Goal: Task Accomplishment & Management: Manage account settings

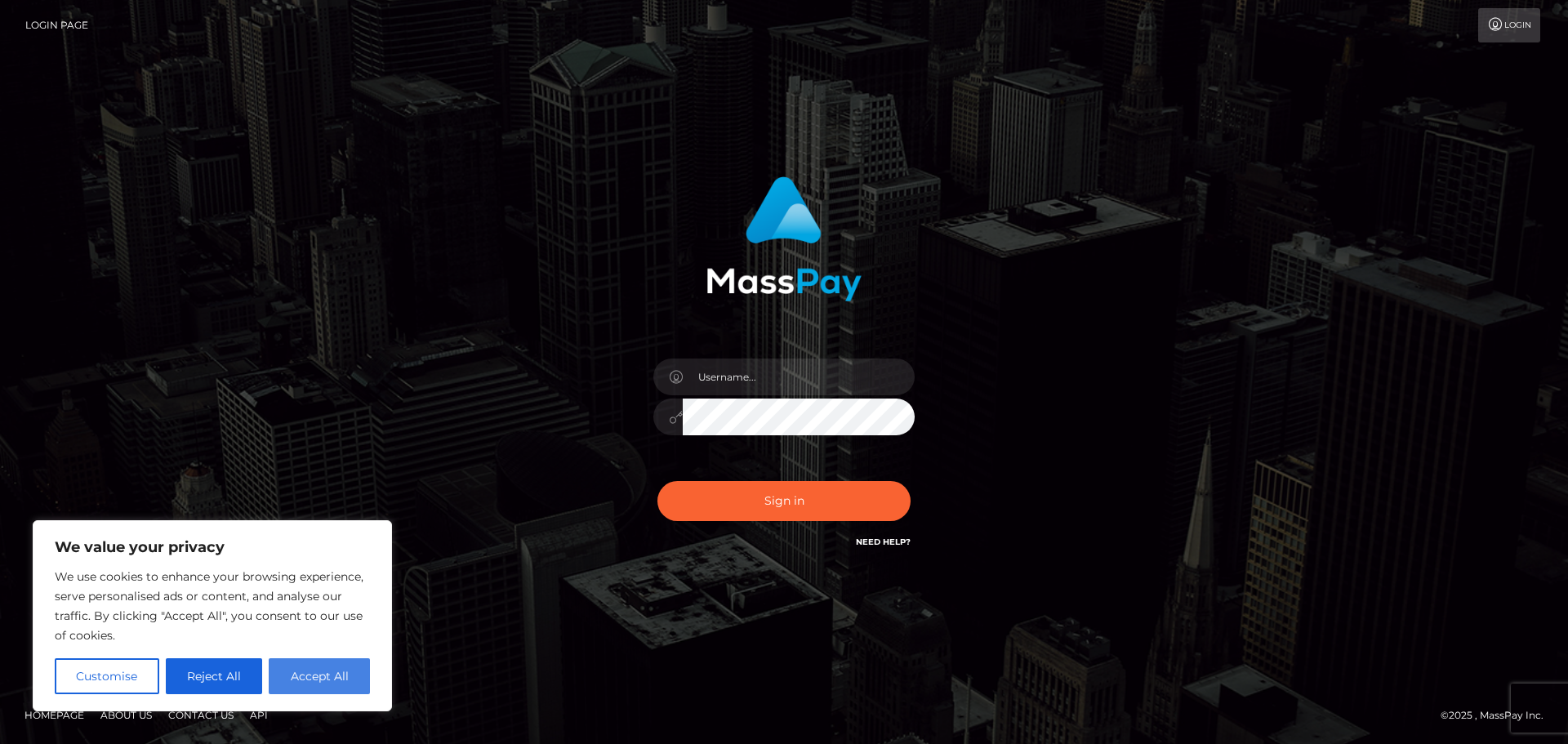
click at [331, 673] on button "Accept All" at bounding box center [319, 676] width 101 height 36
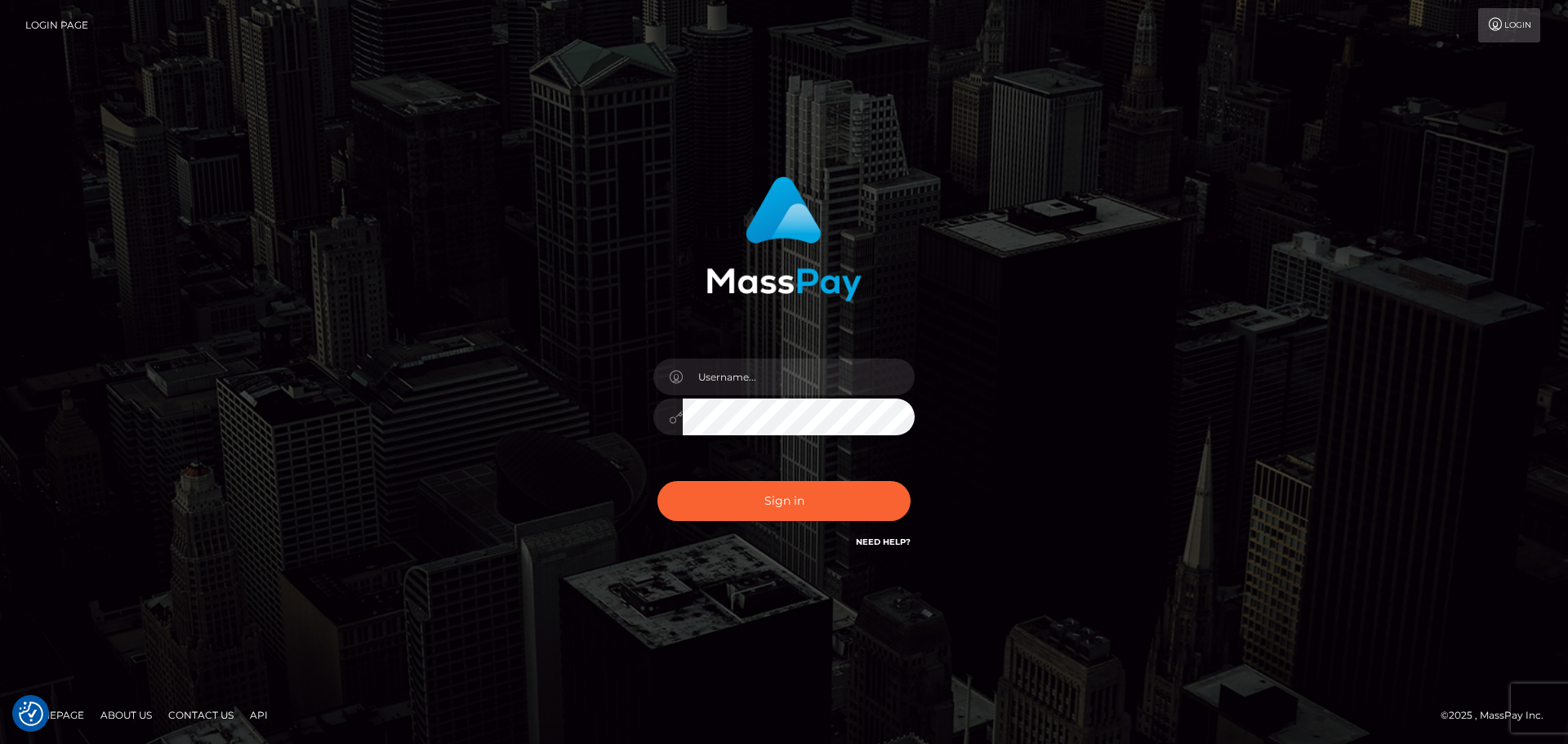
checkbox input "true"
click at [781, 372] on input "text" at bounding box center [799, 376] width 232 height 36
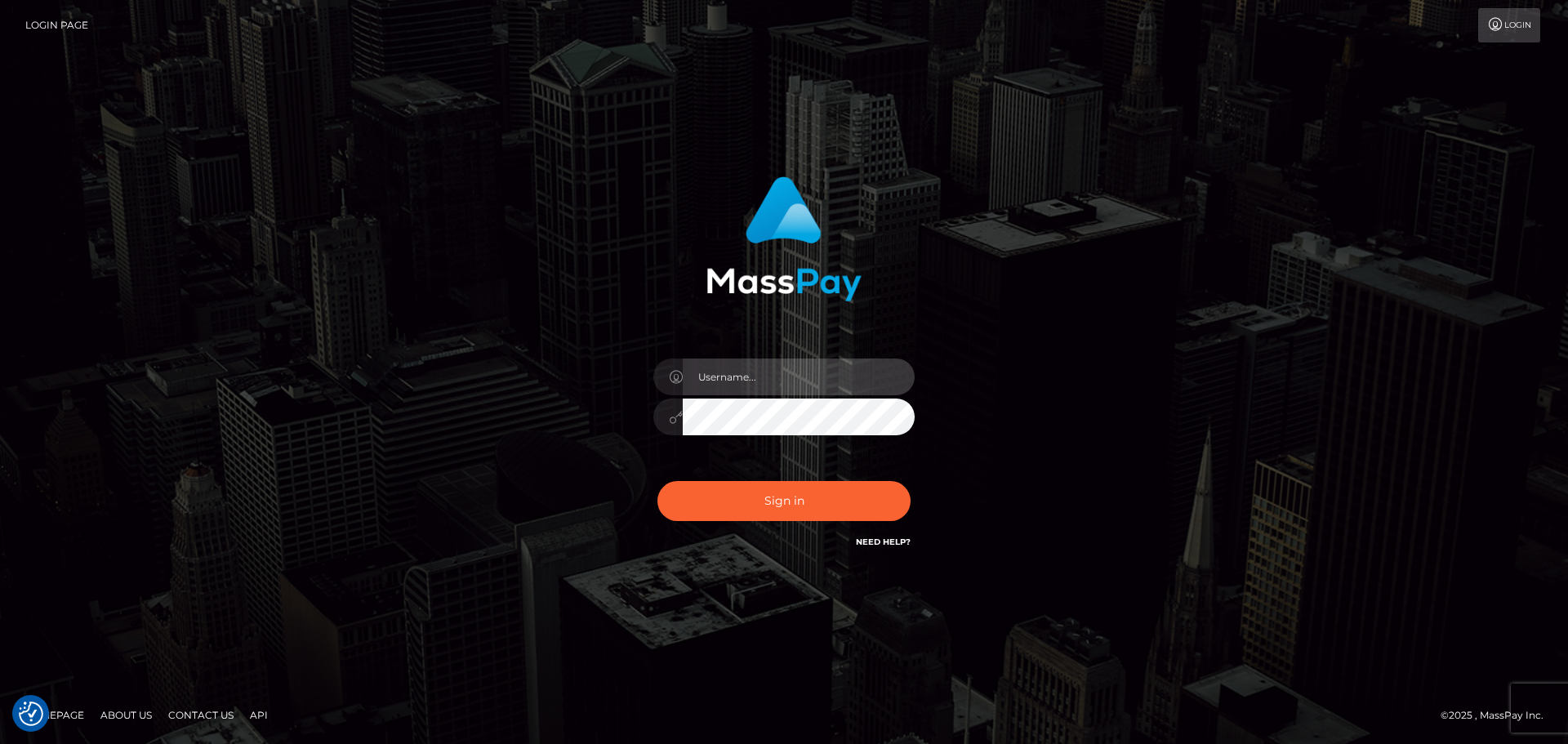
click at [781, 372] on input "text" at bounding box center [799, 376] width 232 height 36
click at [620, 579] on form at bounding box center [784, 372] width 429 height 416
click at [765, 379] on input "text" at bounding box center [799, 376] width 232 height 36
type input "niteflirtmoney@gmail.com"
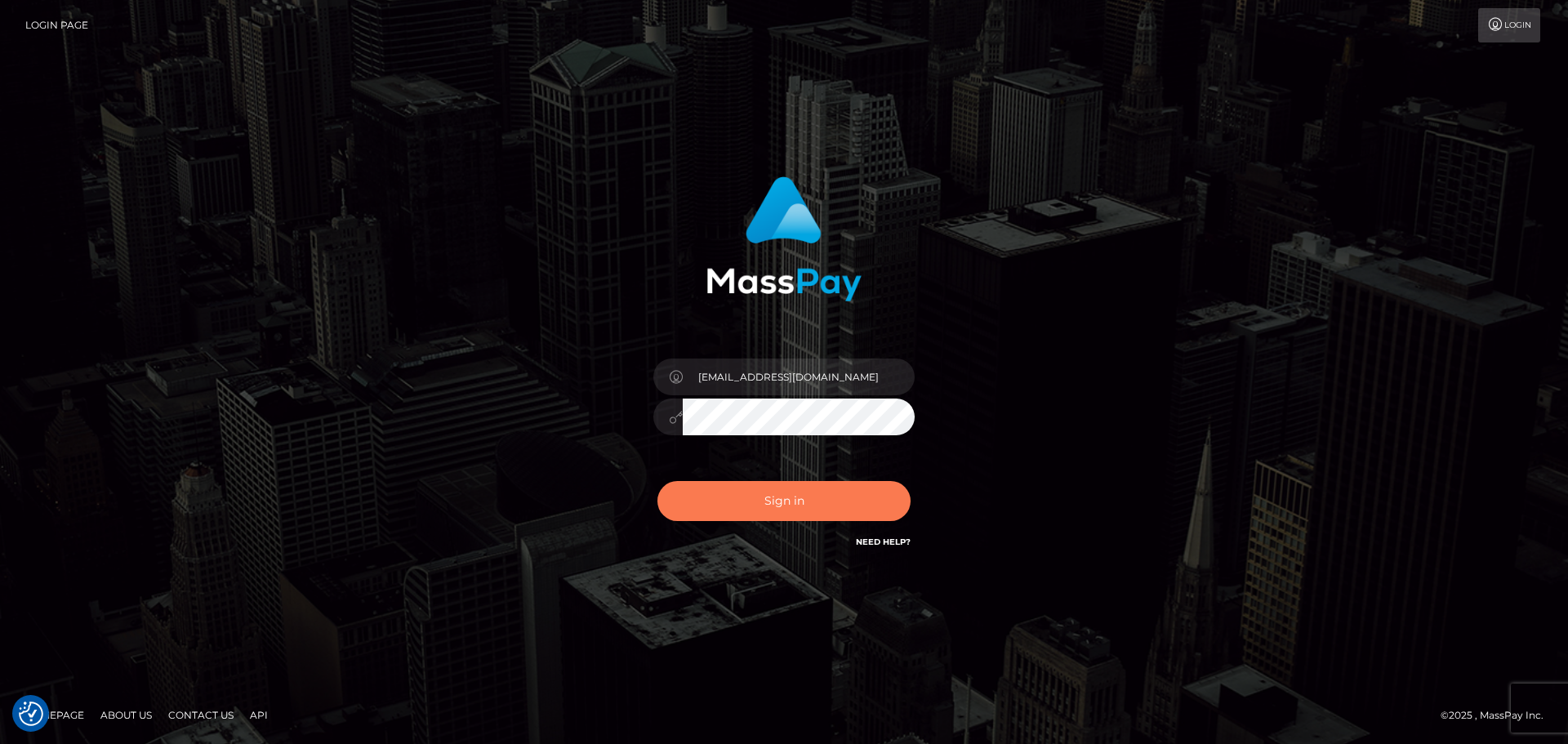
click at [810, 498] on button "Sign in" at bounding box center [784, 500] width 254 height 40
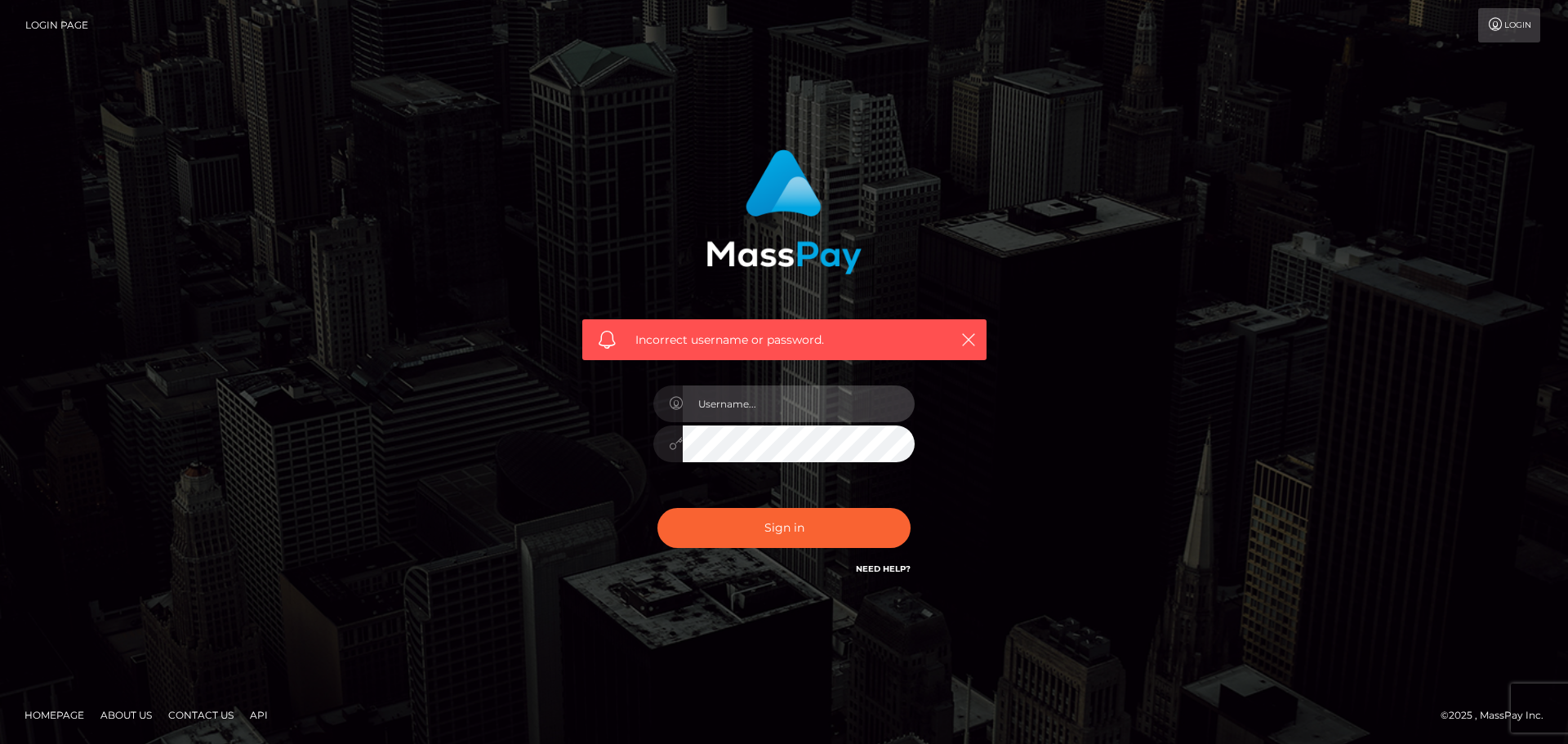
click at [783, 405] on input "text" at bounding box center [799, 403] width 232 height 36
type input "[EMAIL_ADDRESS][DOMAIN_NAME]"
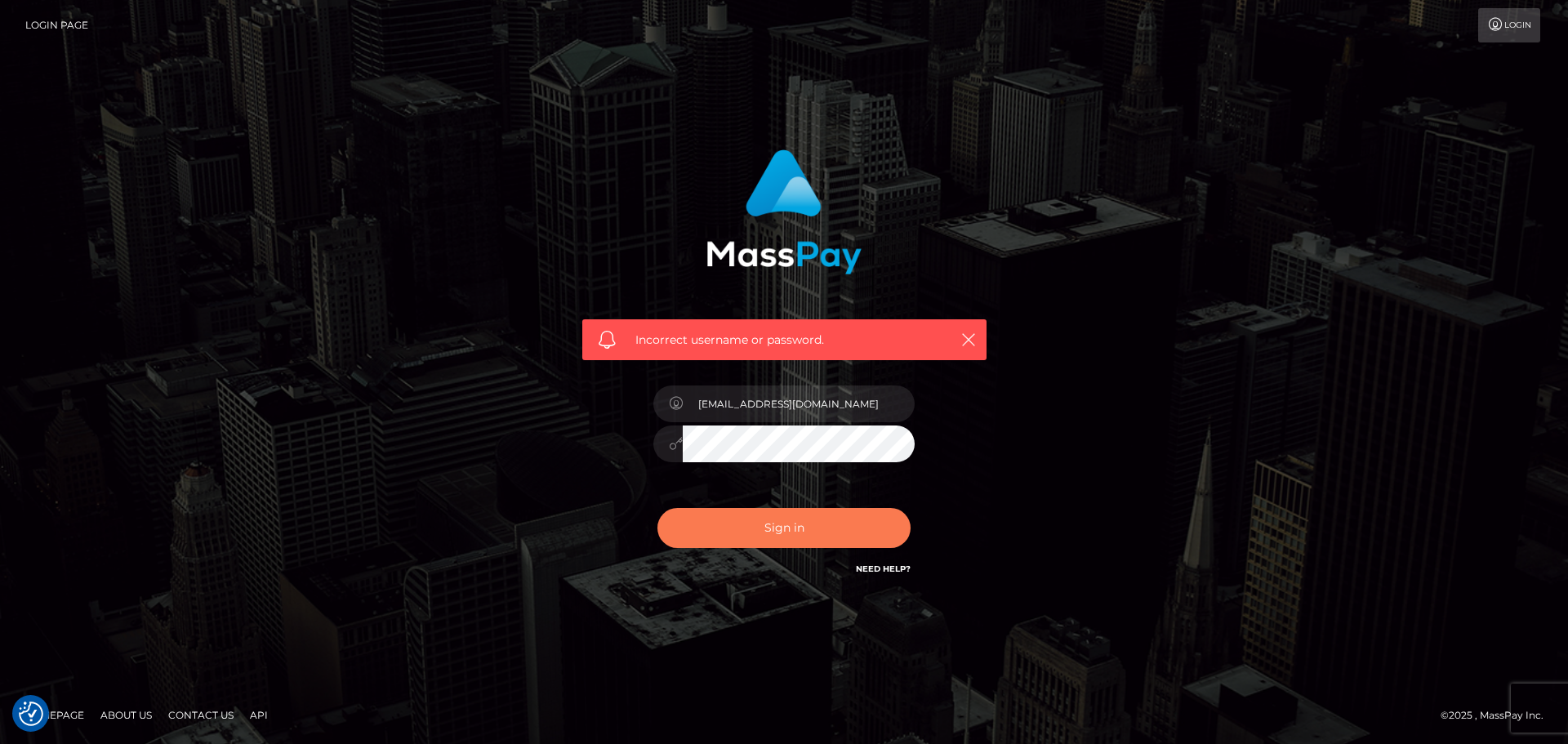
click at [815, 535] on button "Sign in" at bounding box center [784, 528] width 254 height 40
checkbox input "true"
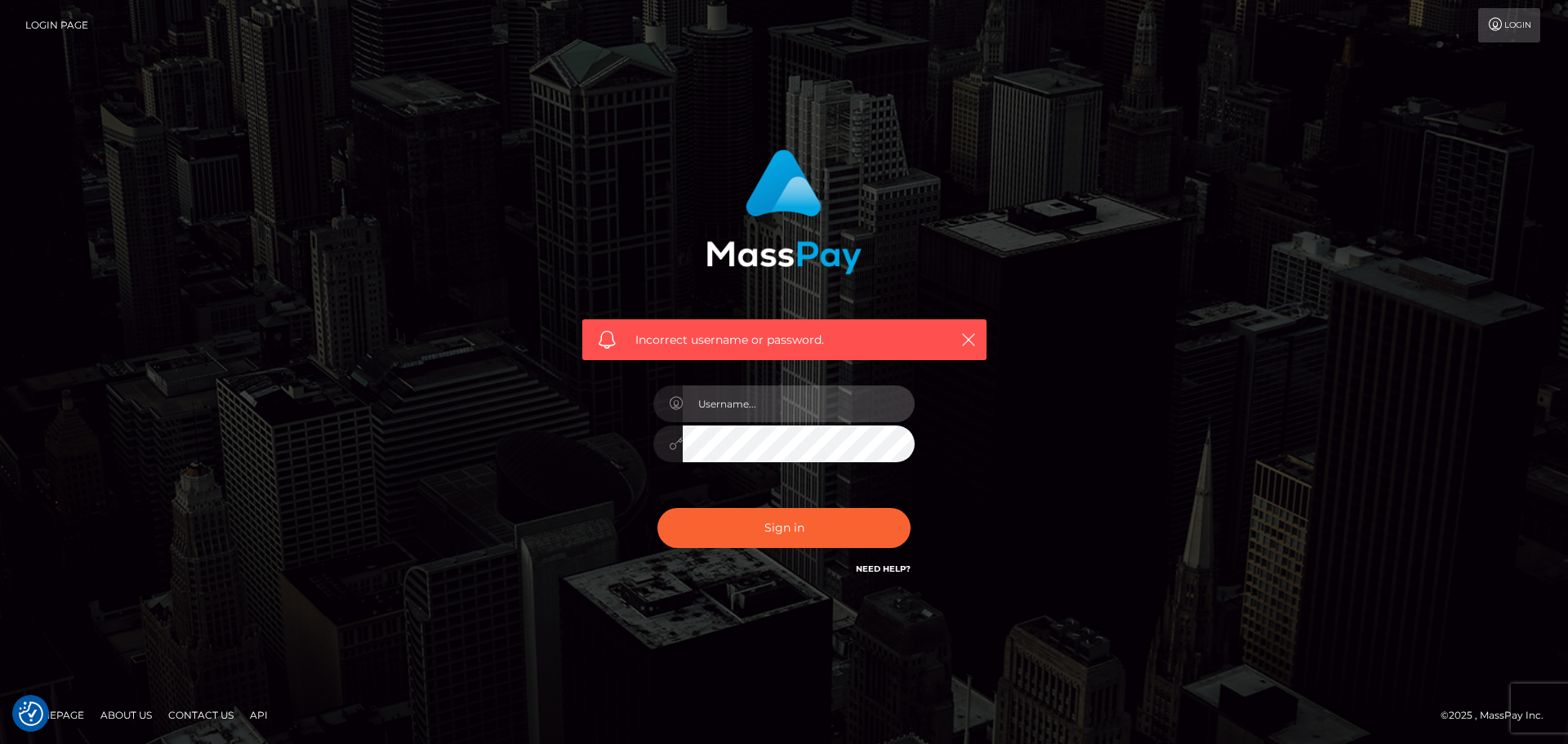
click at [767, 403] on input "text" at bounding box center [799, 403] width 232 height 36
type input "baddiesonlyuk@gmail.com"
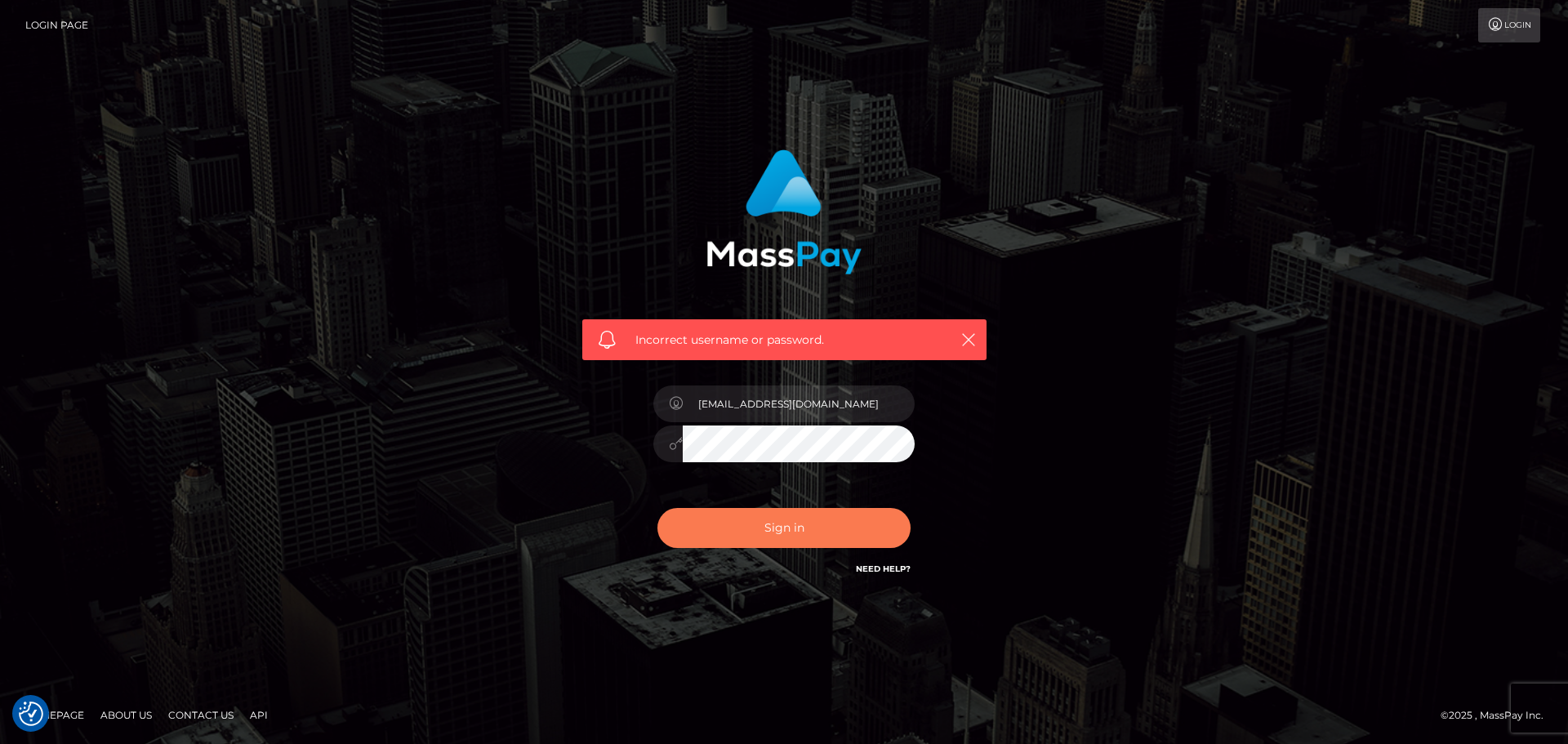
click at [789, 533] on button "Sign in" at bounding box center [784, 528] width 254 height 40
checkbox input "true"
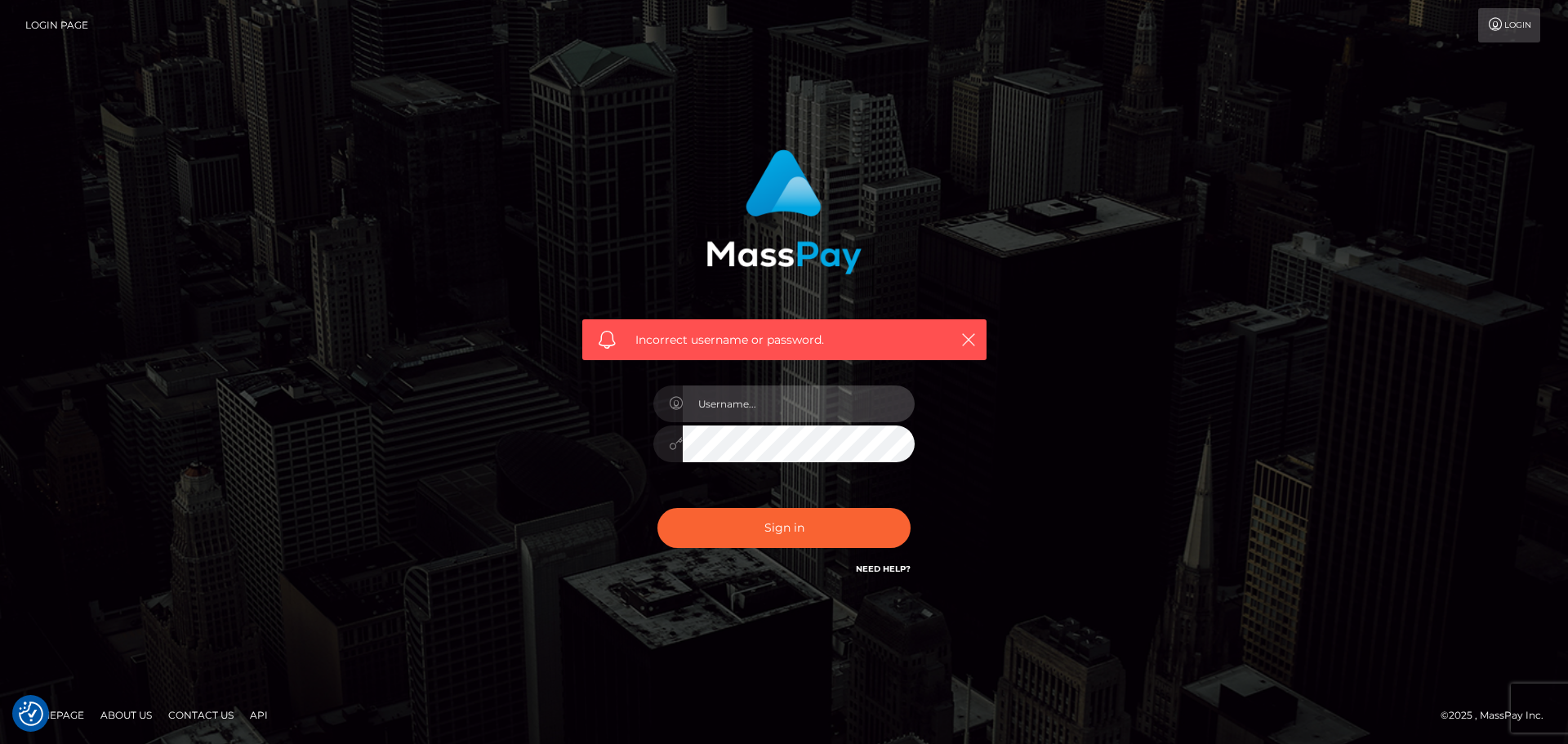
click at [756, 407] on input "text" at bounding box center [799, 403] width 232 height 36
type input "niteflirtmoney@gmail.com"
click at [1290, 340] on div "Incorrect username or password. niteflirtmoney@gmail.com" at bounding box center [784, 372] width 1568 height 715
click at [968, 340] on icon "button" at bounding box center [968, 339] width 17 height 17
click at [900, 568] on link "Need Help?" at bounding box center [884, 568] width 55 height 11
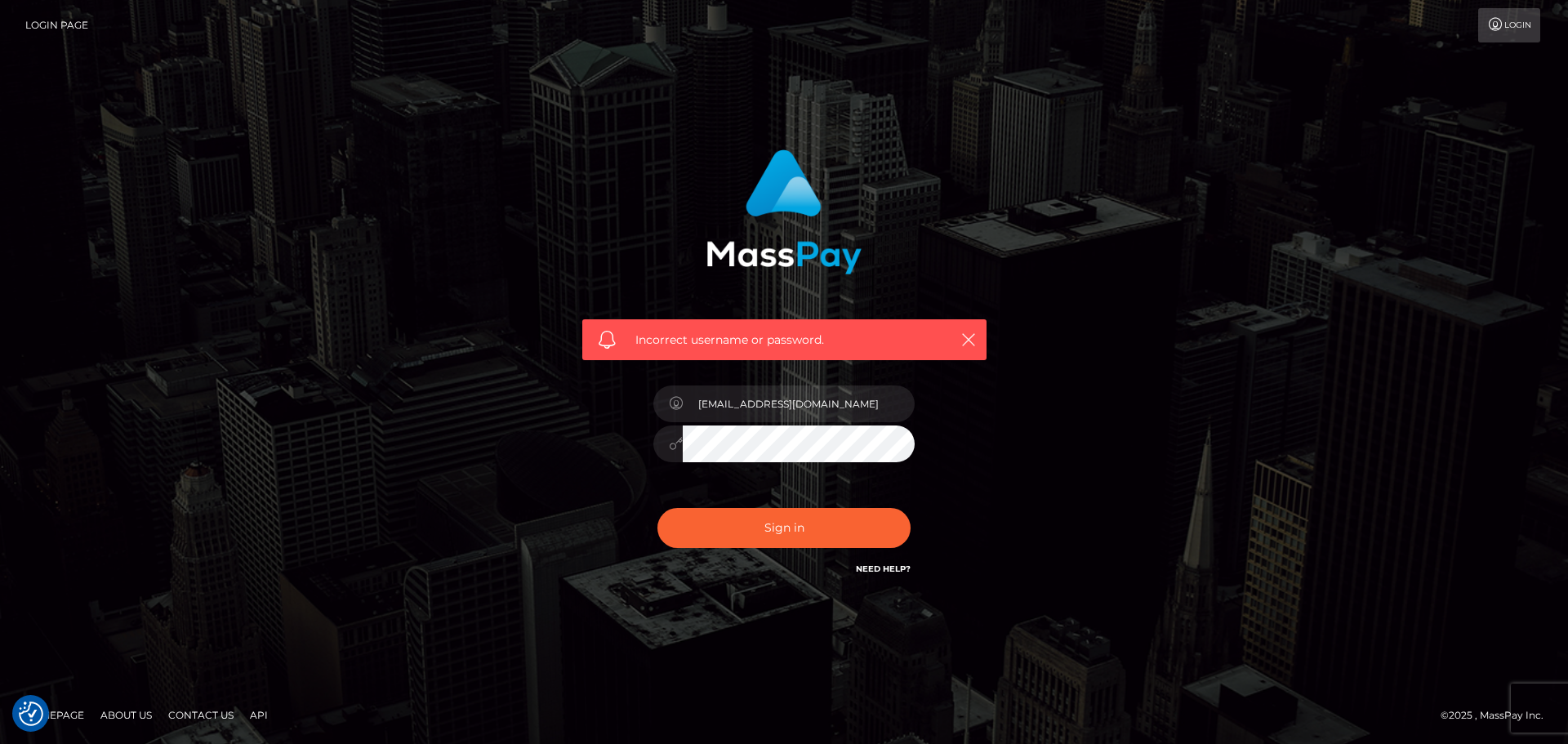
click at [1287, 157] on div "Incorrect username or password. niteflirtmoney@gmail.com" at bounding box center [784, 372] width 1568 height 715
click at [1516, 31] on link "Login" at bounding box center [1509, 25] width 62 height 34
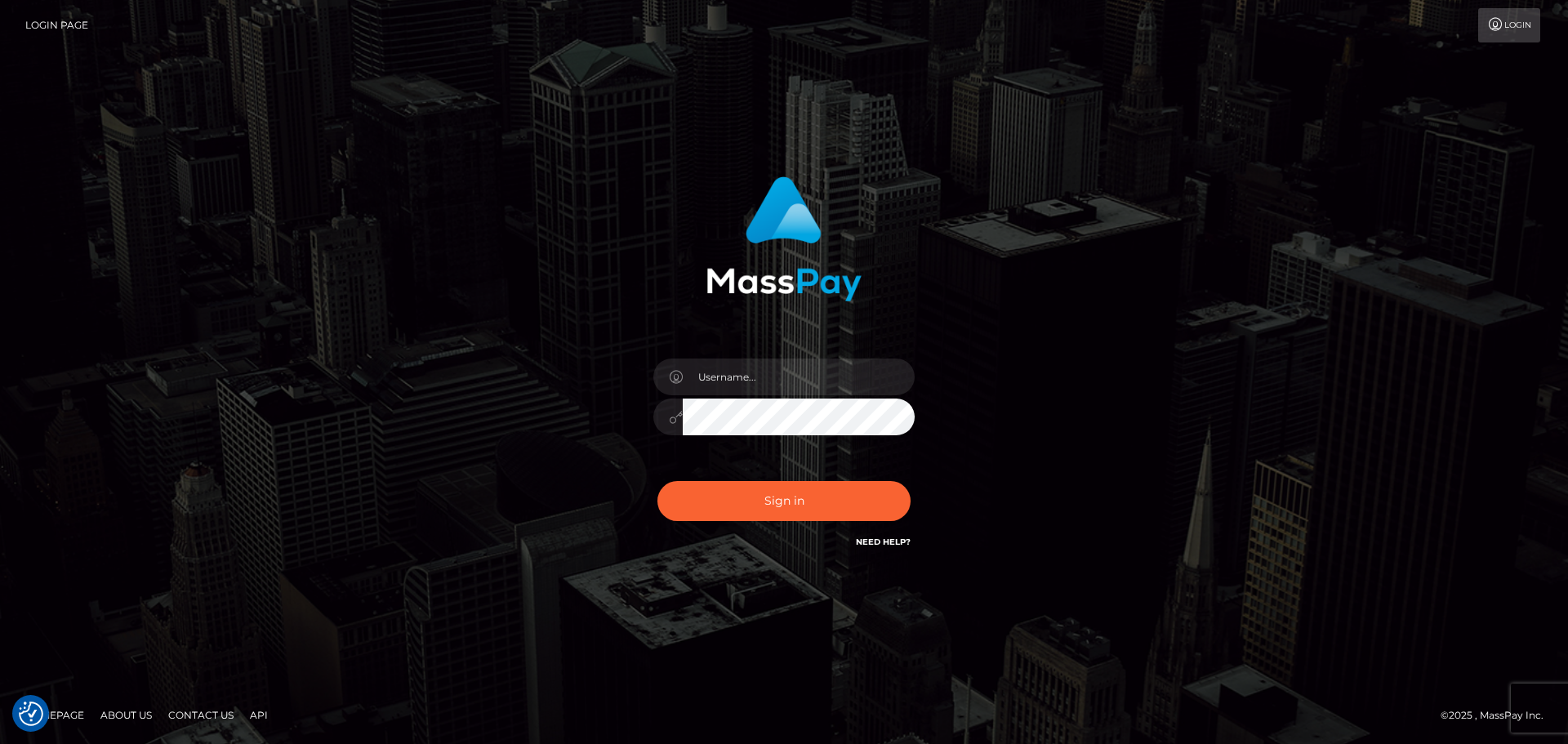
click at [61, 28] on link "Login Page" at bounding box center [57, 25] width 63 height 34
checkbox input "true"
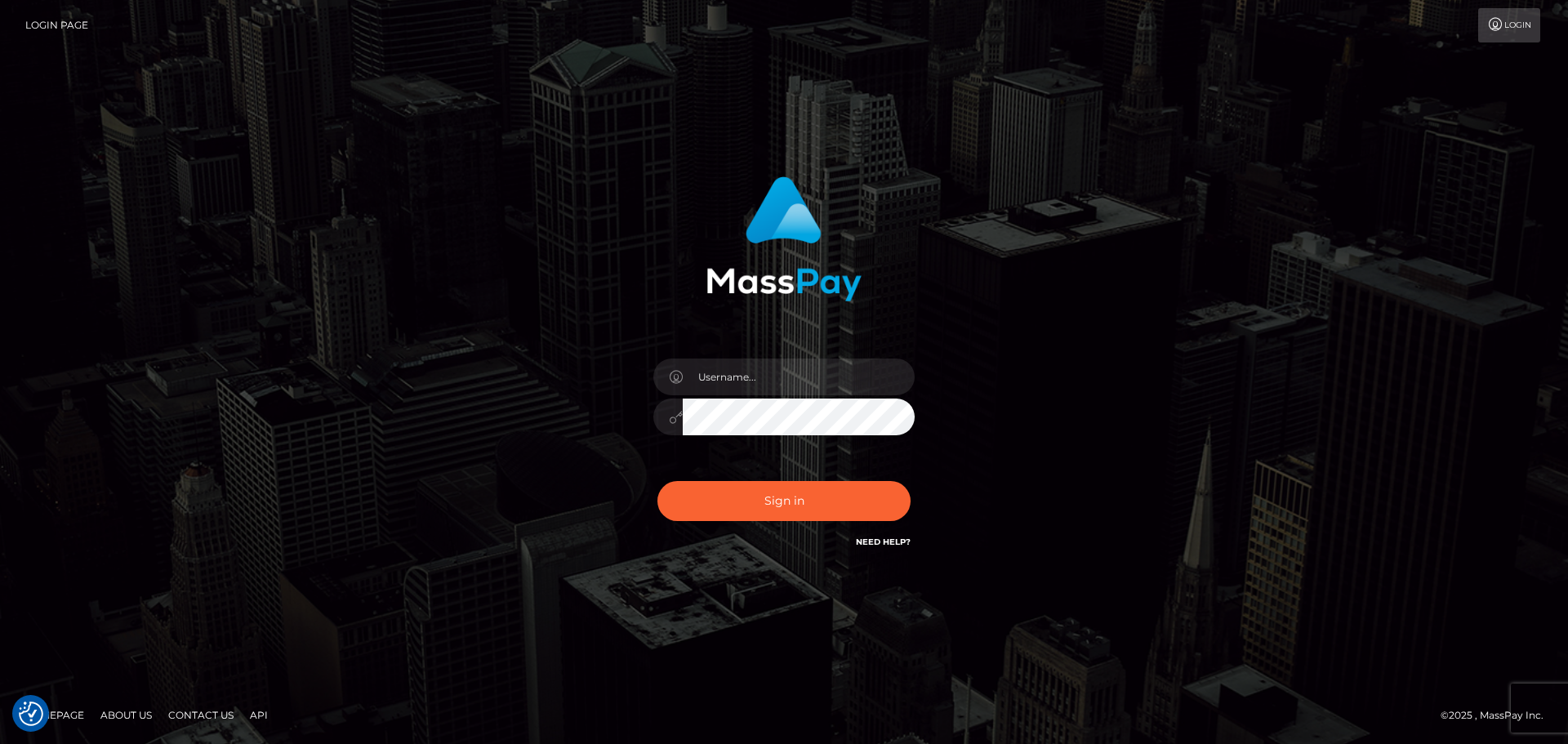
click at [1508, 26] on link "Login" at bounding box center [1509, 25] width 62 height 34
click at [822, 376] on input "text" at bounding box center [799, 376] width 232 height 36
click at [1212, 158] on div "Sign in" at bounding box center [784, 372] width 1568 height 660
click at [769, 378] on input "text" at bounding box center [799, 376] width 232 height 36
paste input "[EMAIL_ADDRESS][DOMAIN_NAME]"
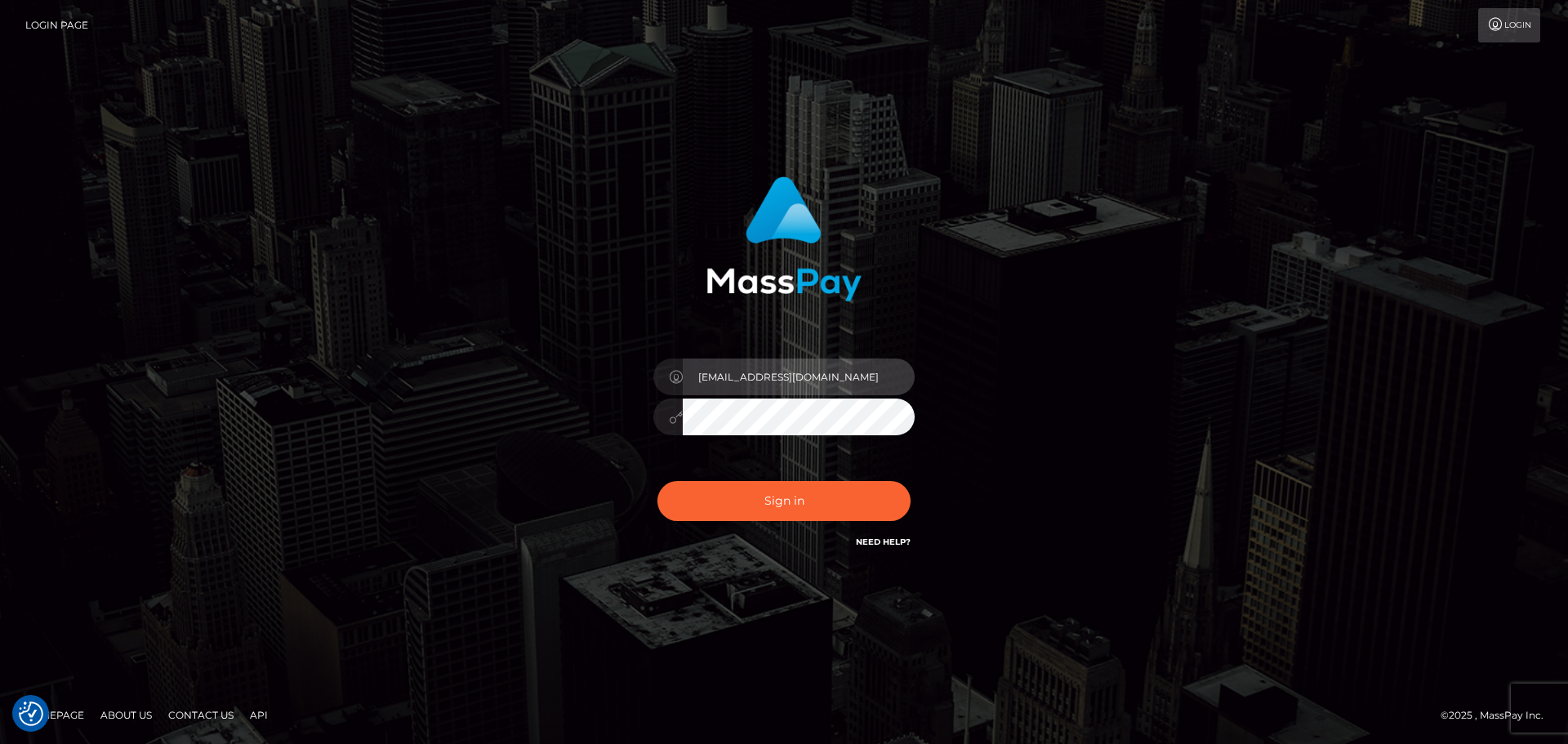
type input "[EMAIL_ADDRESS][DOMAIN_NAME]"
click at [1061, 301] on div "[EMAIL_ADDRESS][DOMAIN_NAME]" at bounding box center [784, 372] width 931 height 416
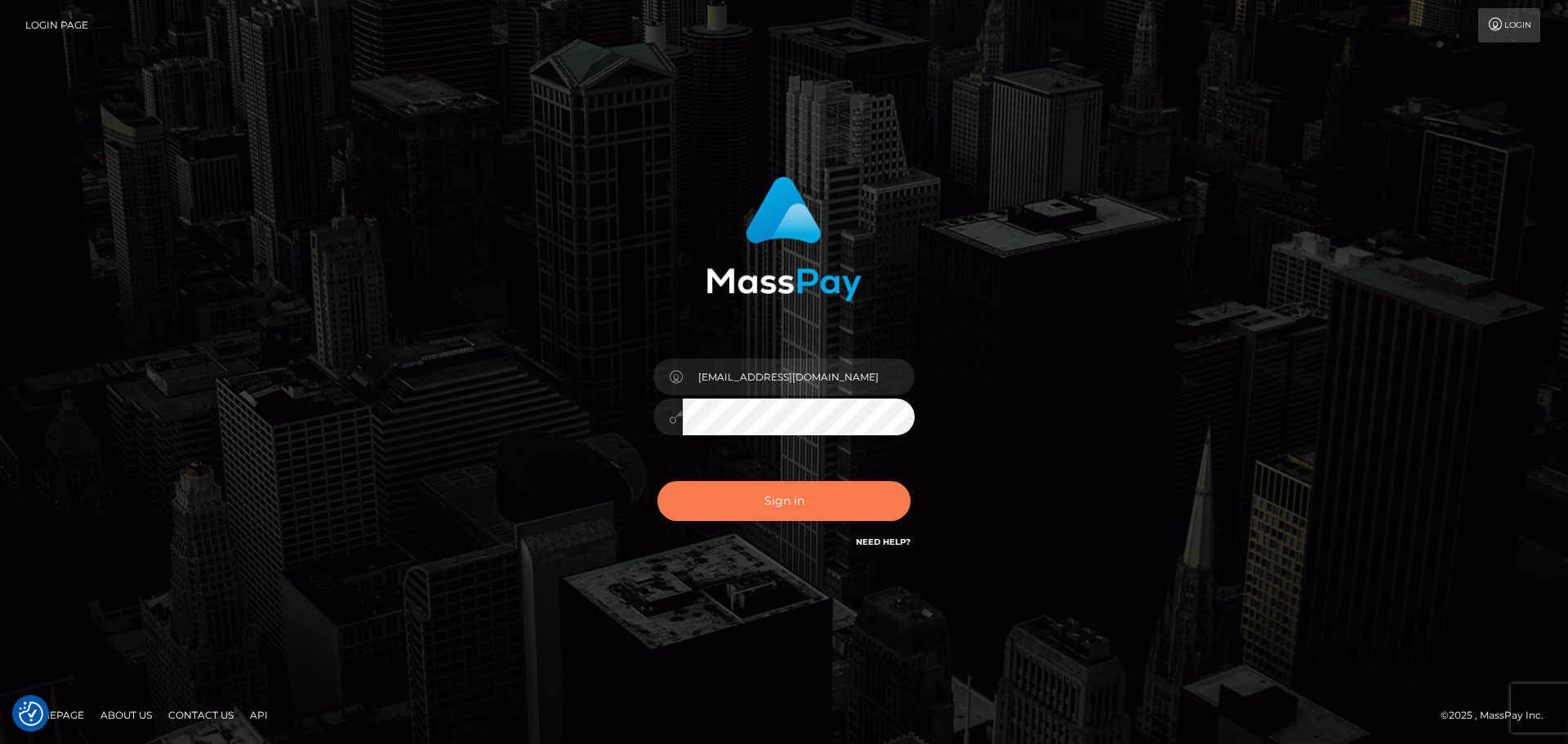
click at [799, 505] on button "Sign in" at bounding box center [784, 500] width 254 height 40
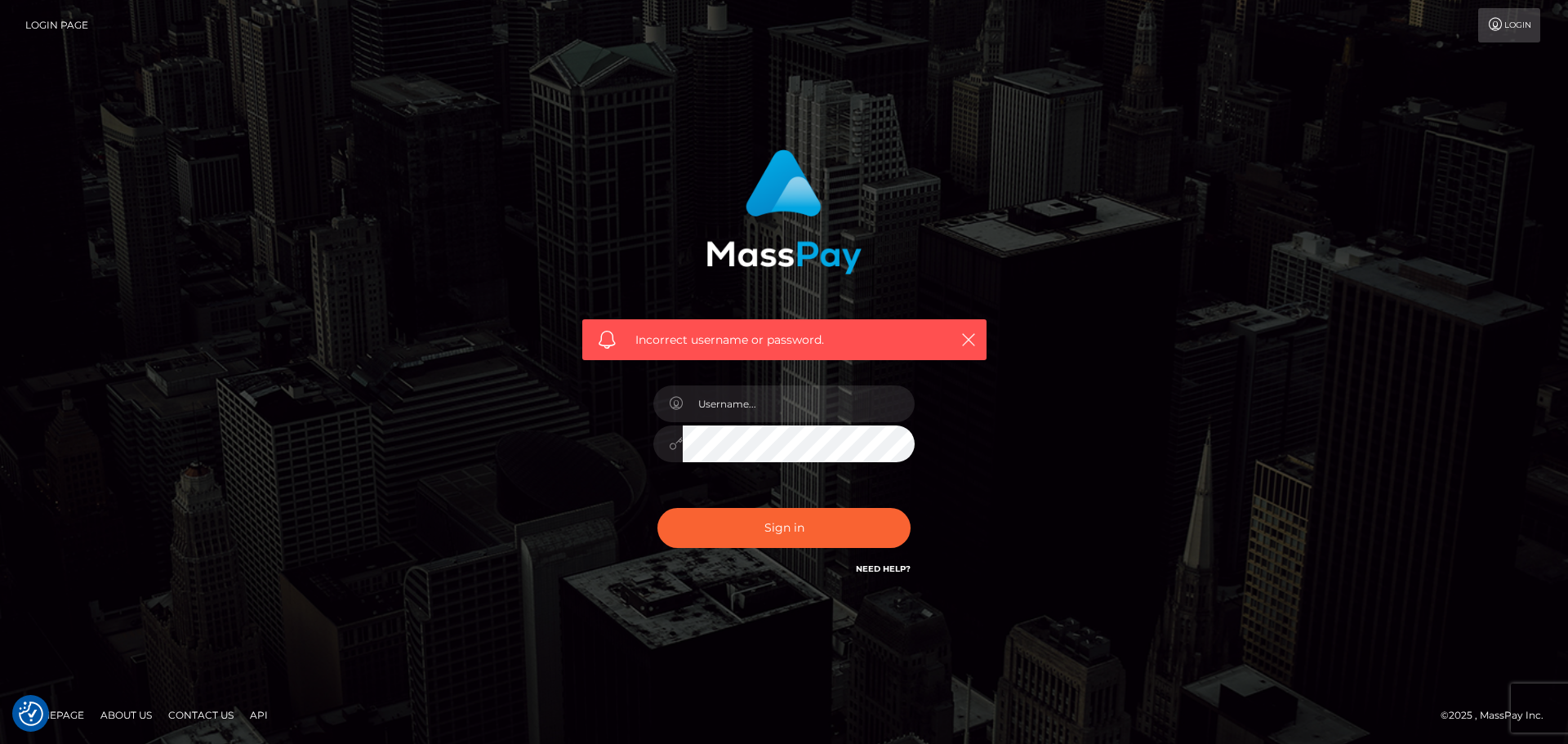
click at [671, 340] on span "Incorrect username or password." at bounding box center [784, 339] width 298 height 17
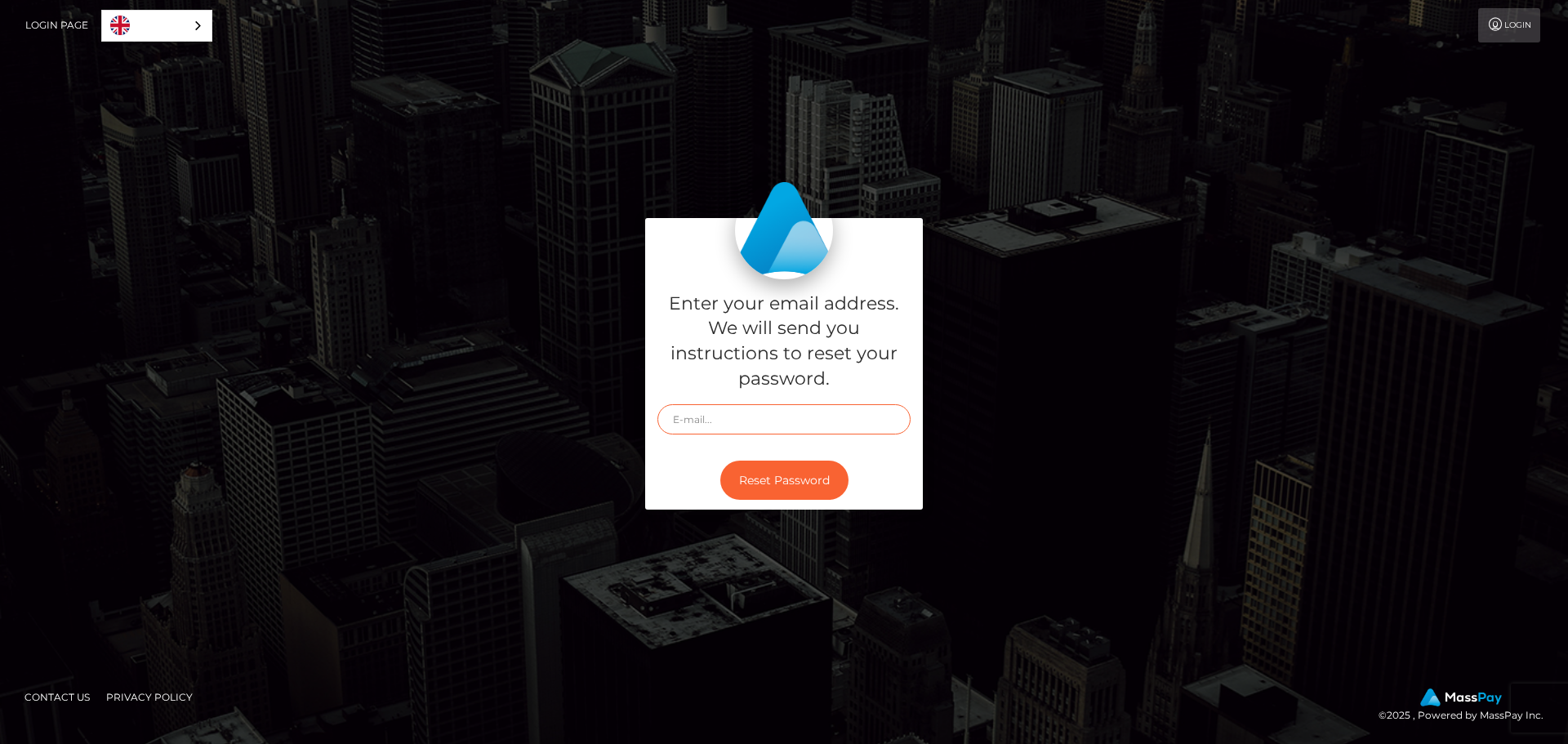
click at [794, 425] on input "text" at bounding box center [784, 419] width 254 height 30
type input "niteflirtmoney@gmail.com"
click at [811, 481] on button "Reset Password" at bounding box center [784, 481] width 128 height 40
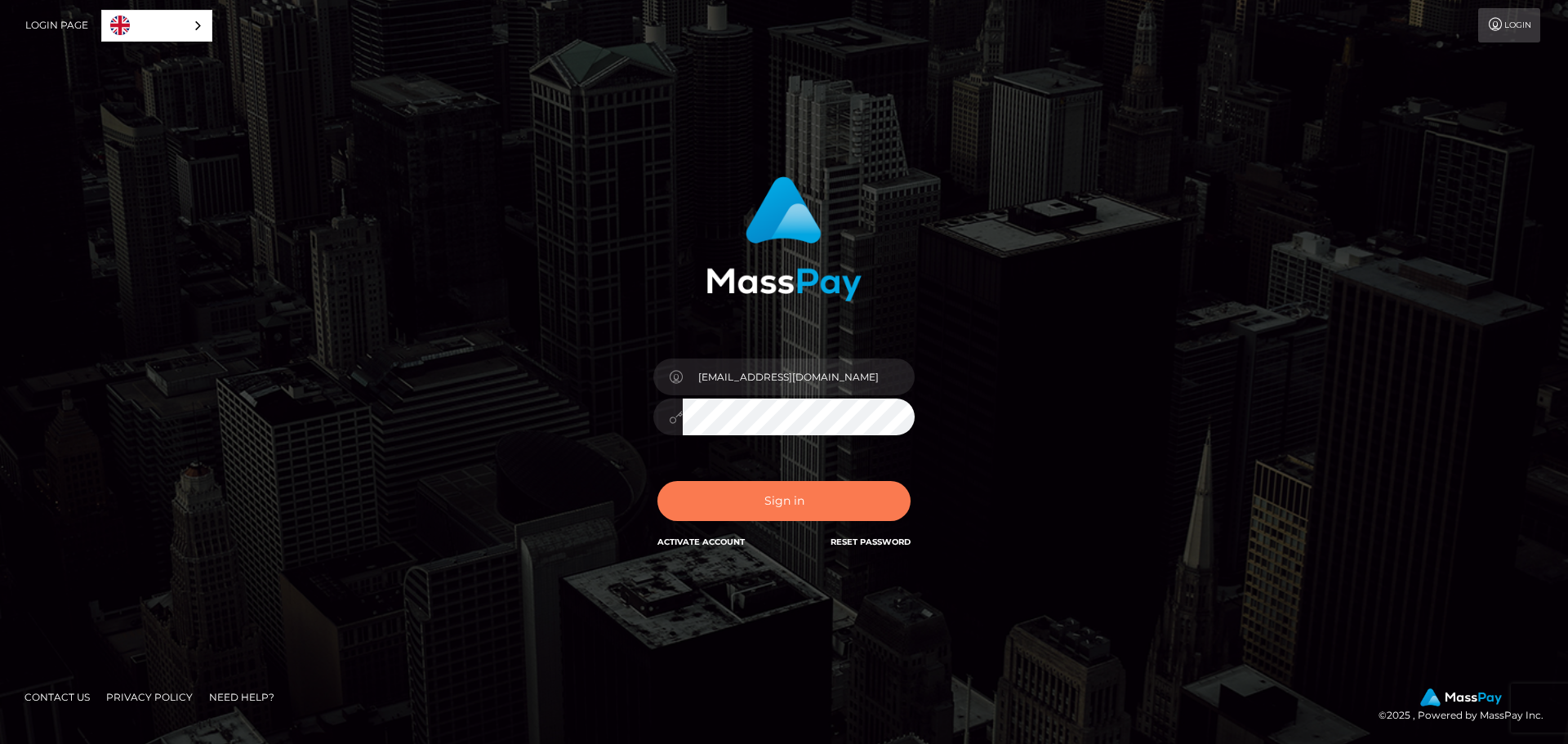
click at [841, 498] on button "Sign in" at bounding box center [784, 500] width 254 height 40
